Goal: Task Accomplishment & Management: Use online tool/utility

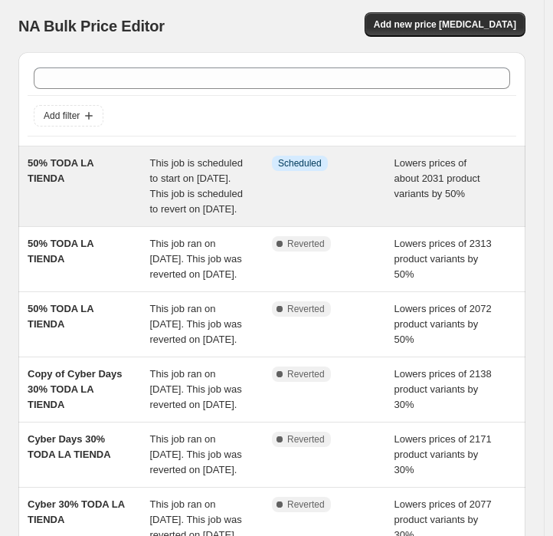
click at [78, 199] on div "50% TODA LA TIENDA" at bounding box center [89, 186] width 123 height 61
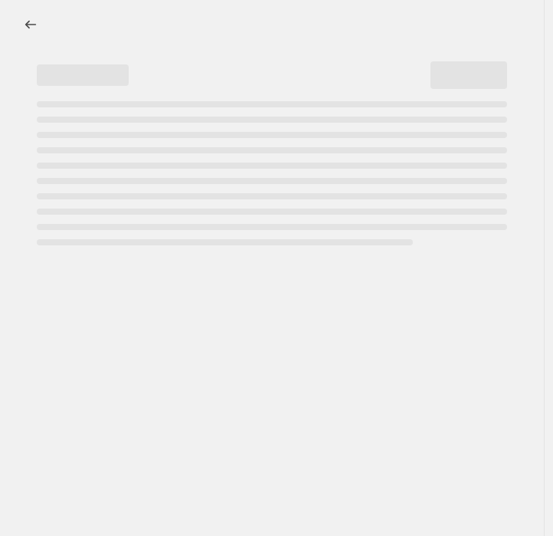
select select "percentage"
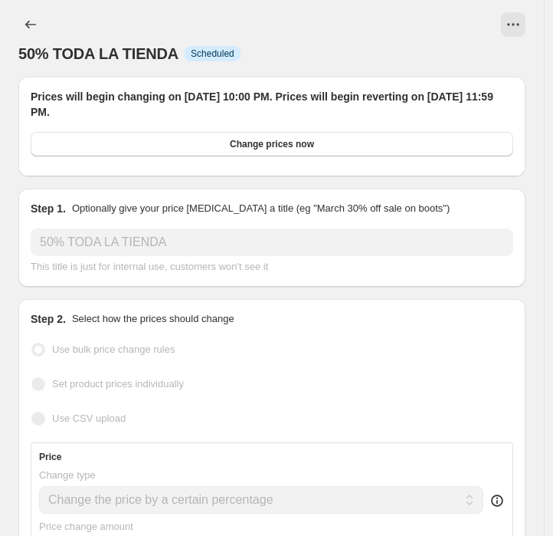
select select "collection"
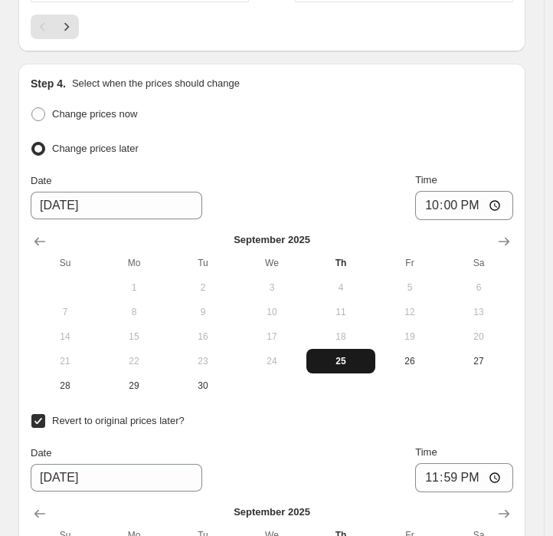
scroll to position [2120, 0]
